Goal: Transaction & Acquisition: Purchase product/service

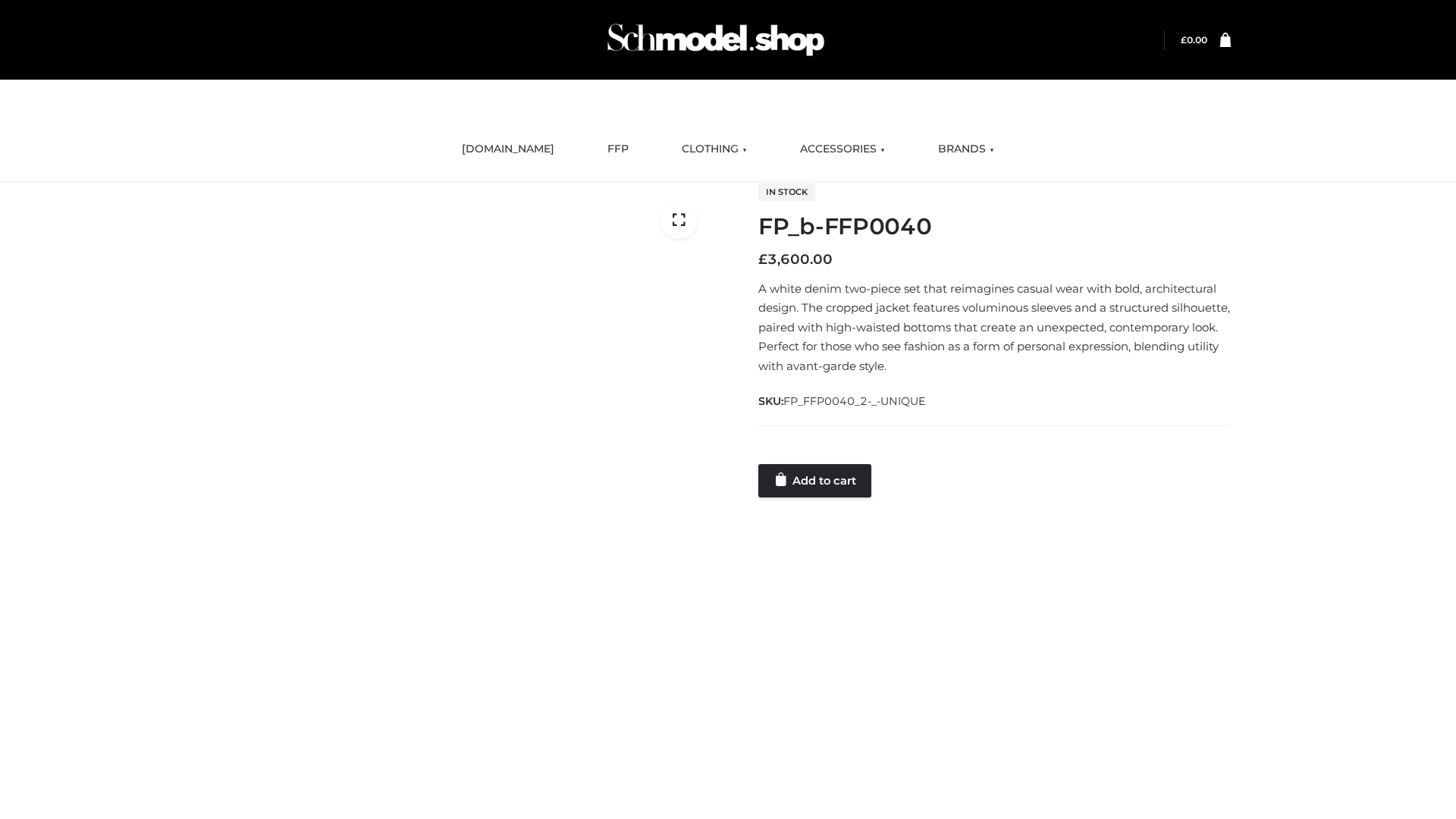
click at [816, 480] on link "Add to cart" at bounding box center [814, 480] width 113 height 33
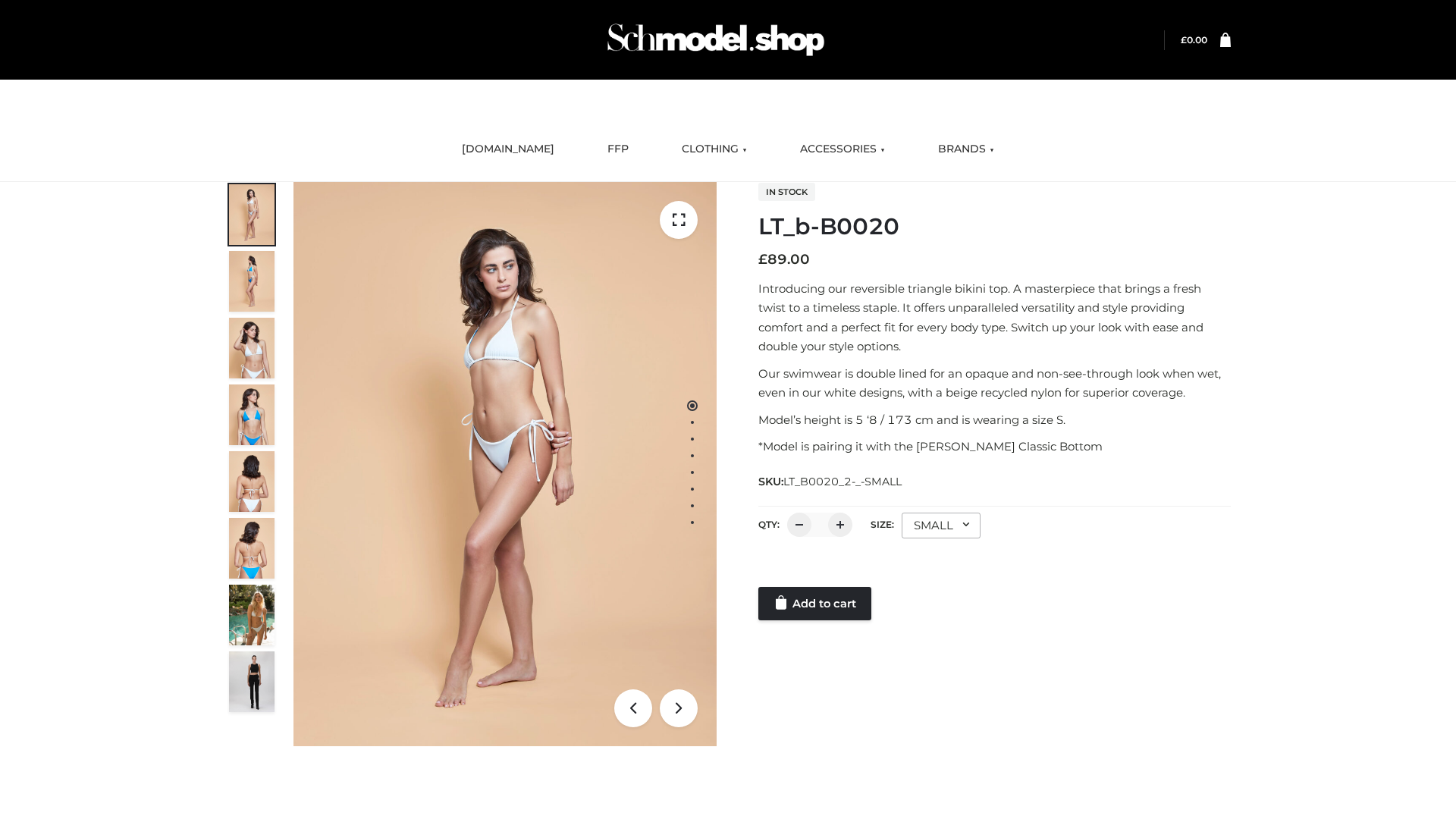
click at [816, 603] on link "Add to cart" at bounding box center [814, 603] width 113 height 33
